Goal: Task Accomplishment & Management: Use online tool/utility

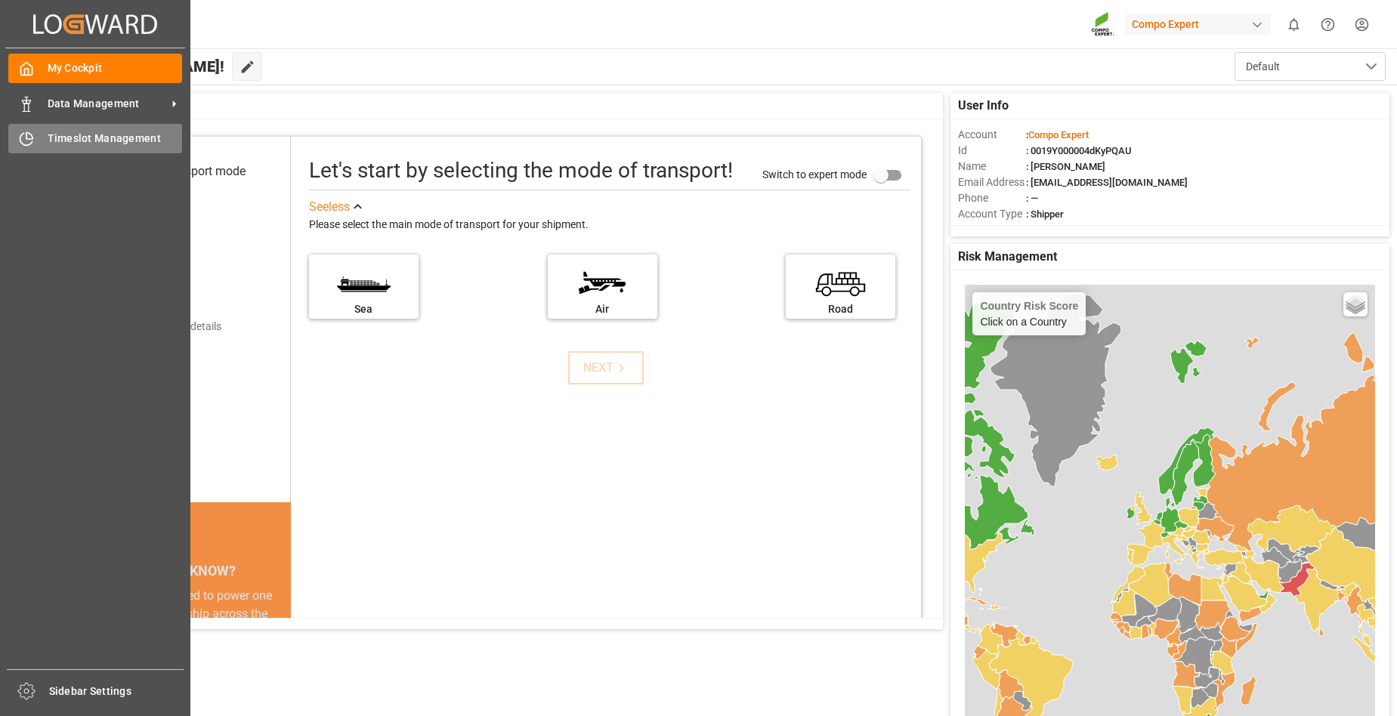
click at [106, 141] on span "Timeslot Management" at bounding box center [115, 139] width 135 height 16
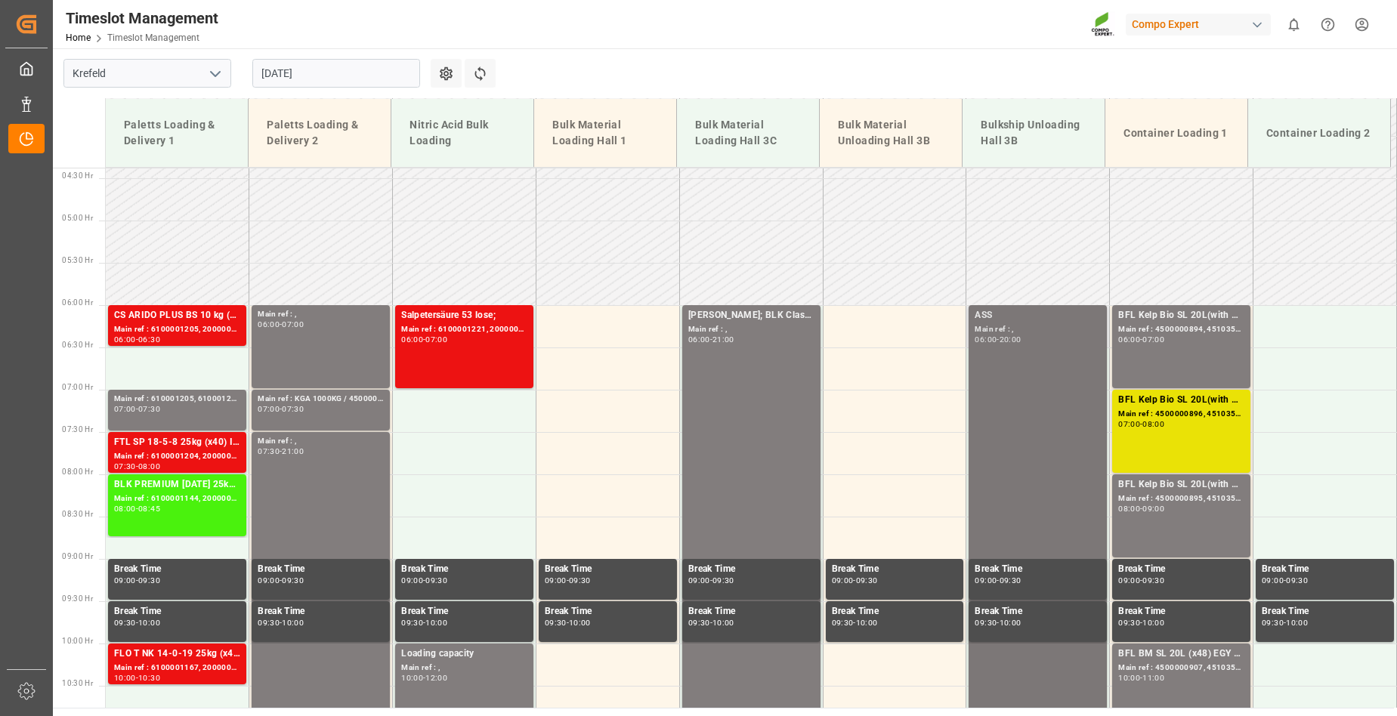
scroll to position [372, 0]
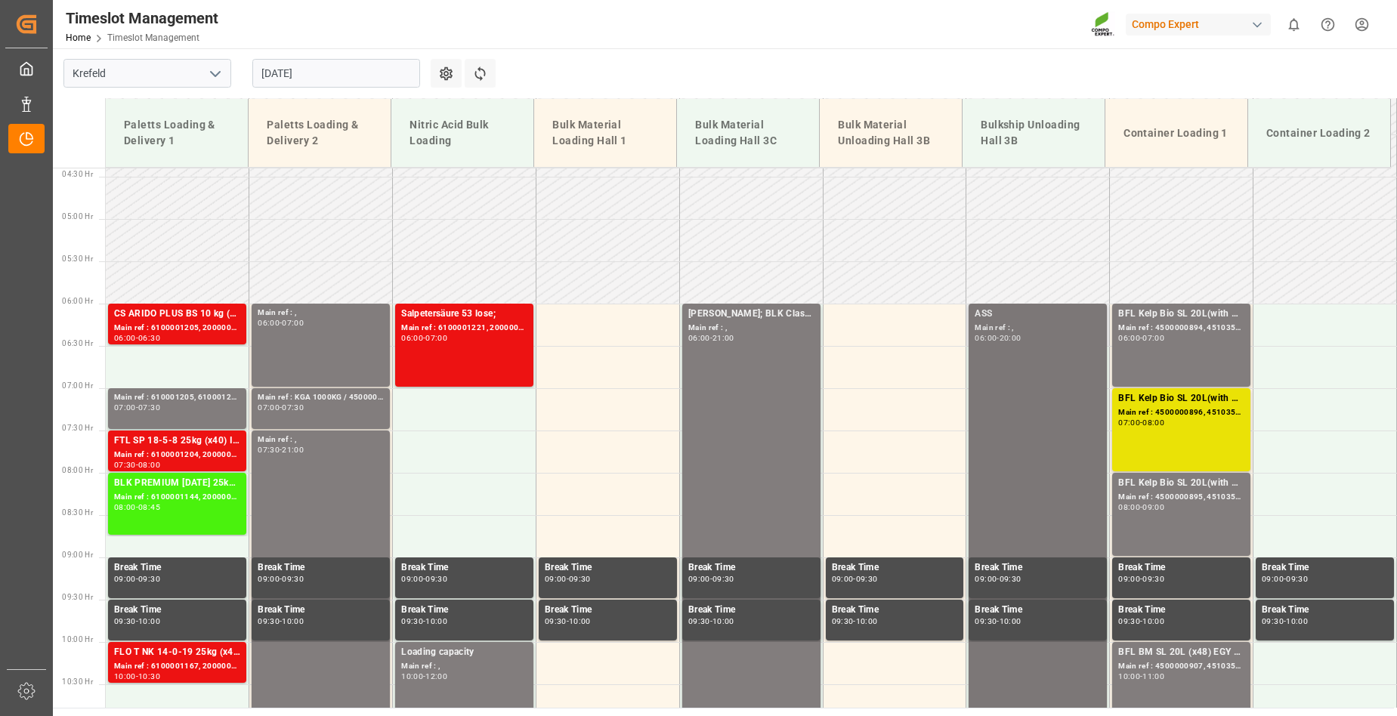
click at [328, 80] on input "[DATE]" at bounding box center [336, 73] width 168 height 29
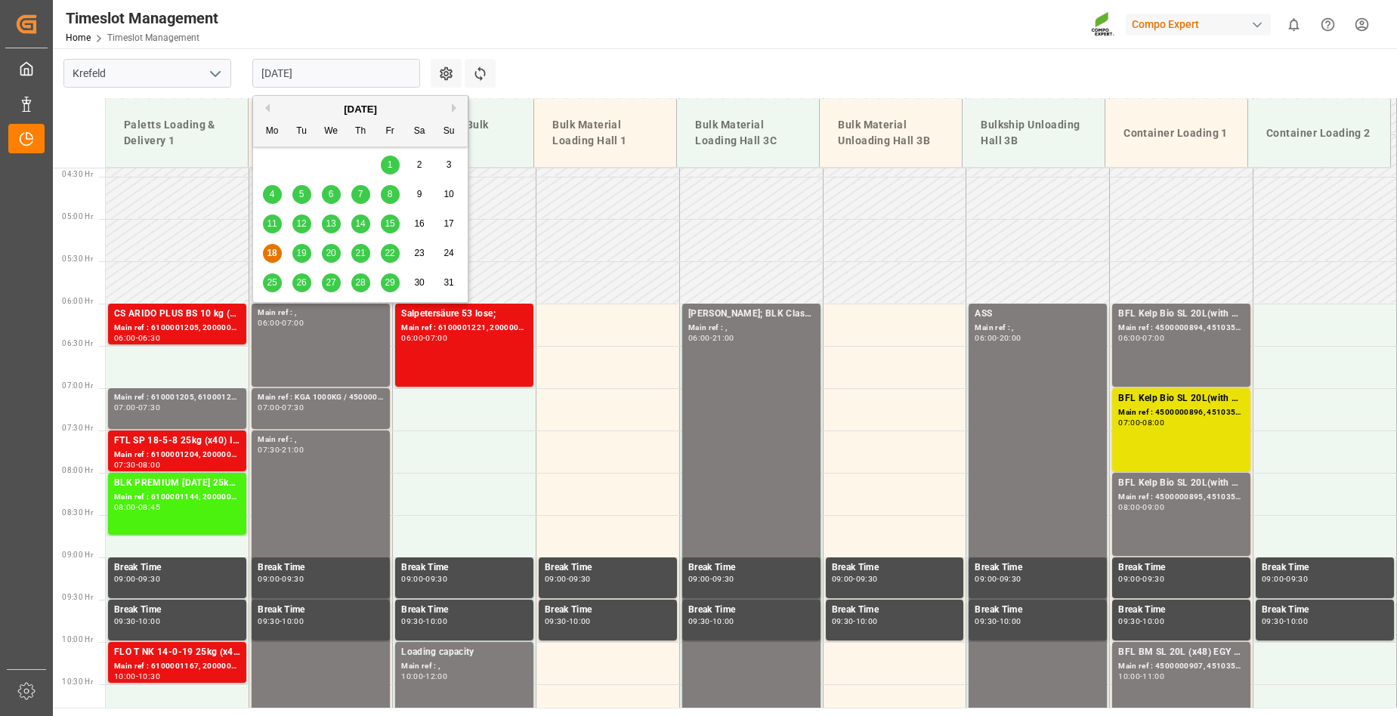
click at [301, 253] on span "19" at bounding box center [301, 253] width 10 height 11
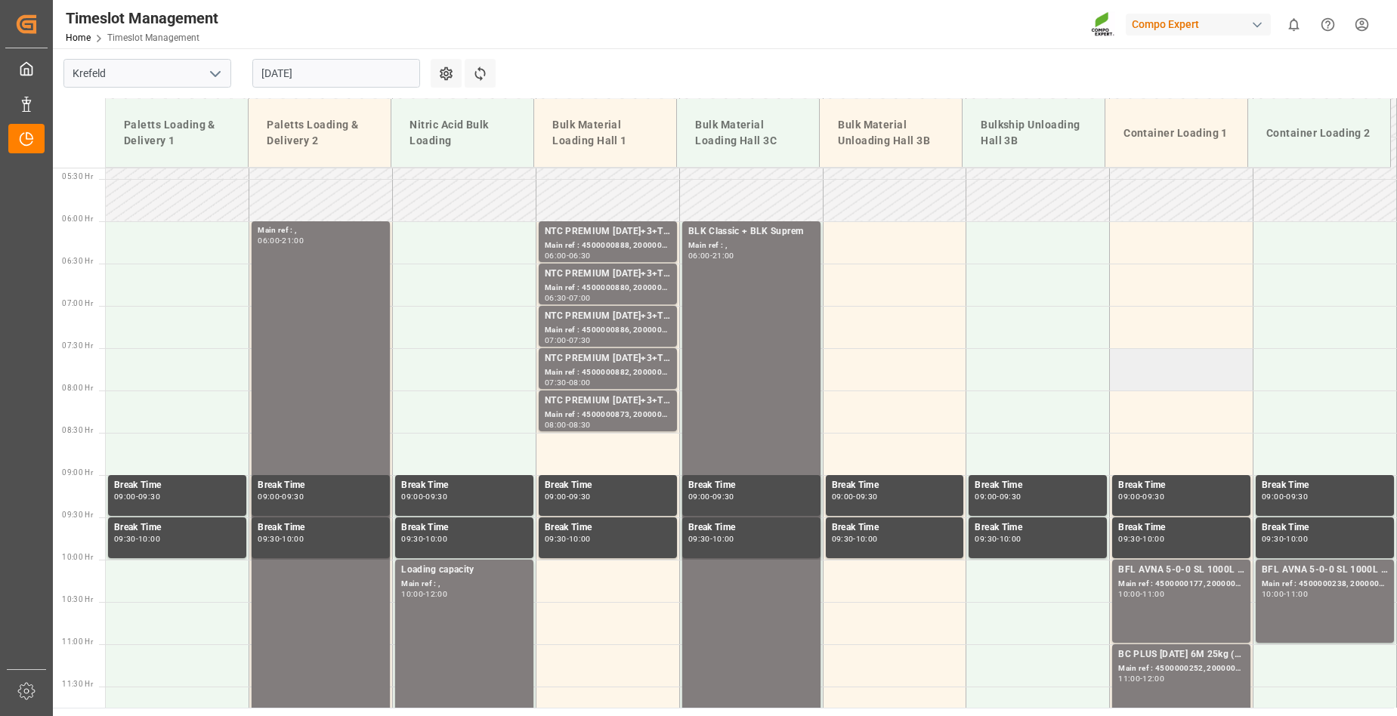
scroll to position [447, 0]
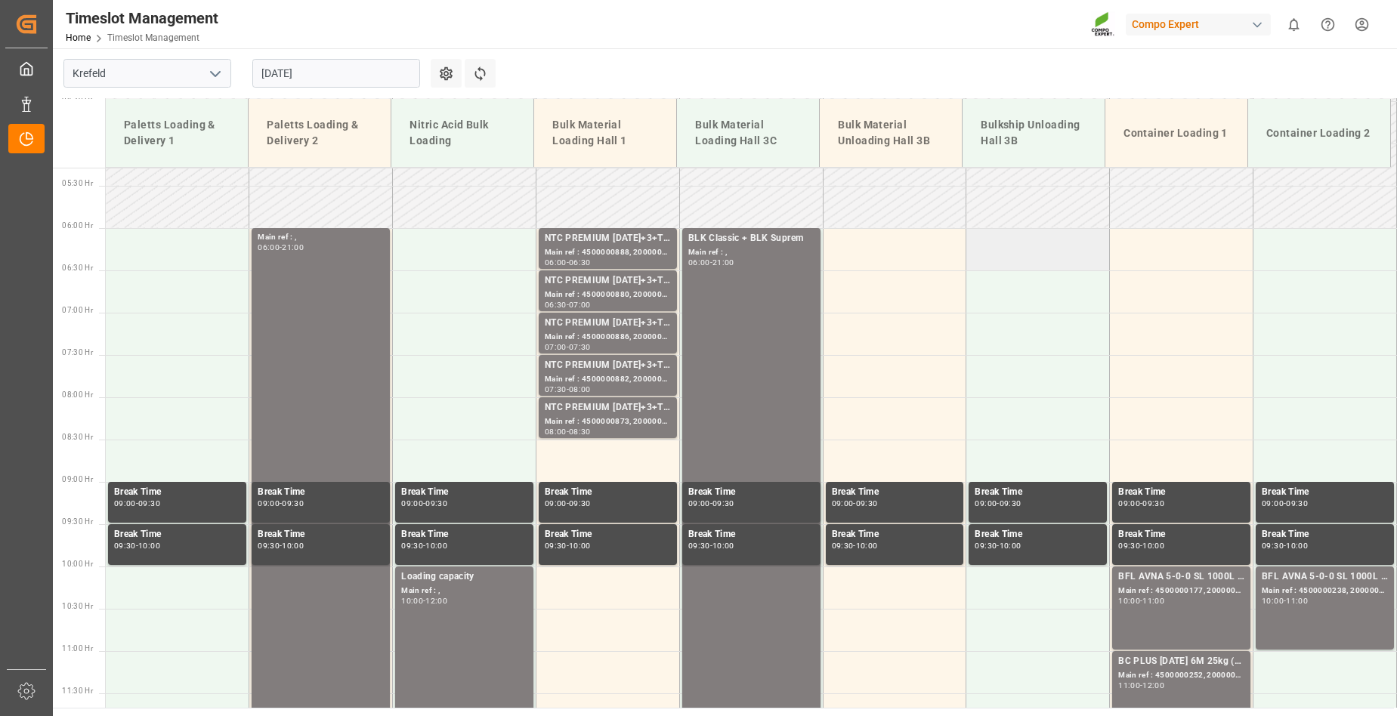
click at [1073, 262] on td at bounding box center [1038, 249] width 144 height 42
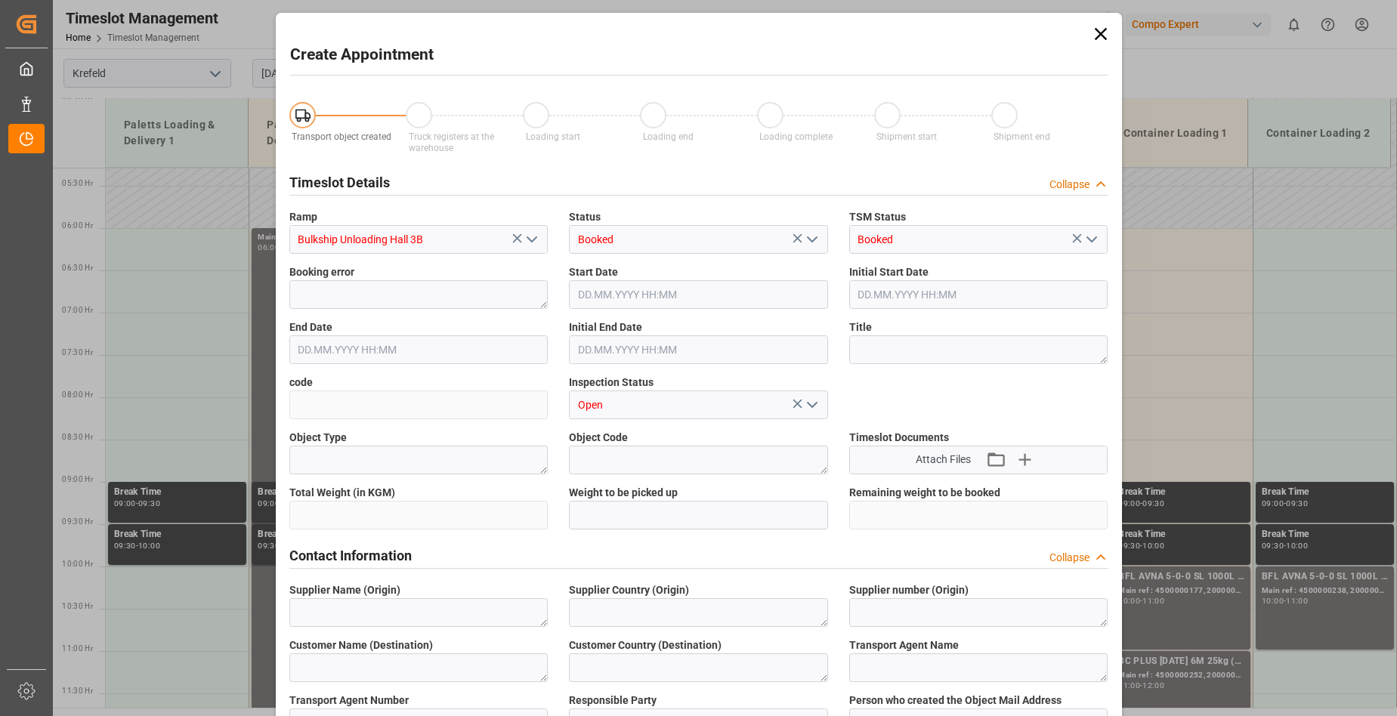
type input "[DATE] 06:00"
type input "[DATE] 06:30"
click at [988, 242] on input "Booked" at bounding box center [978, 239] width 259 height 29
click at [1095, 32] on icon at bounding box center [1100, 34] width 12 height 12
